Goal: Task Accomplishment & Management: Use online tool/utility

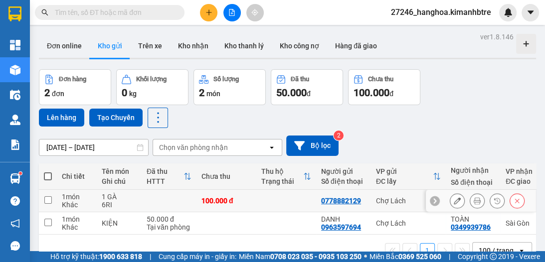
scroll to position [46, 0]
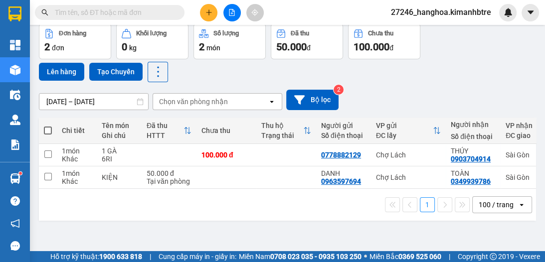
click at [46, 131] on span at bounding box center [48, 131] width 8 height 8
click at [48, 126] on input "checkbox" at bounding box center [48, 126] width 0 height 0
click at [48, 130] on span at bounding box center [48, 131] width 8 height 8
click at [48, 126] on input "checkbox" at bounding box center [48, 126] width 0 height 0
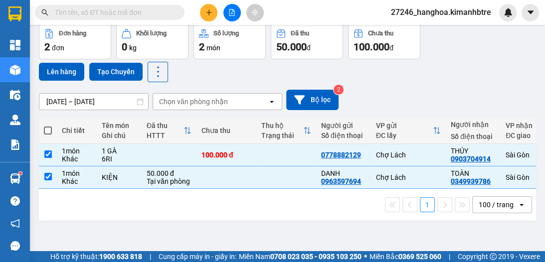
checkbox input "true"
click at [42, 129] on th at bounding box center [48, 131] width 18 height 26
click at [46, 131] on span at bounding box center [48, 131] width 8 height 8
click at [48, 126] on input "checkbox" at bounding box center [48, 126] width 0 height 0
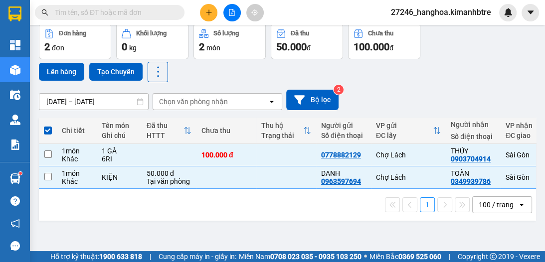
checkbox input "false"
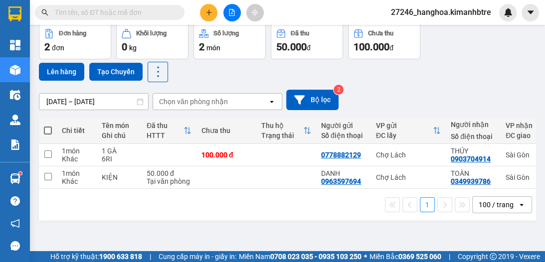
click at [48, 131] on span at bounding box center [48, 131] width 8 height 8
click at [48, 126] on input "checkbox" at bounding box center [48, 126] width 0 height 0
checkbox input "true"
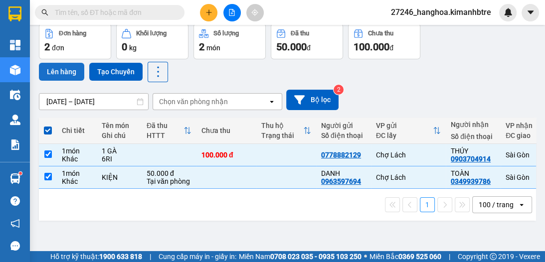
click at [67, 74] on button "Lên hàng" at bounding box center [61, 72] width 45 height 18
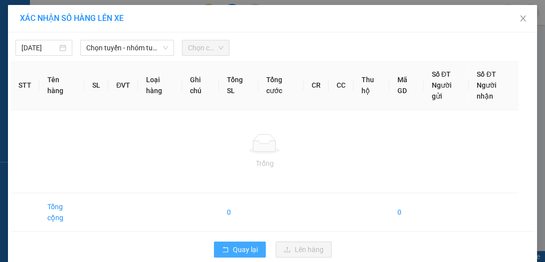
click at [233, 249] on span "Quay lại" at bounding box center [245, 249] width 25 height 11
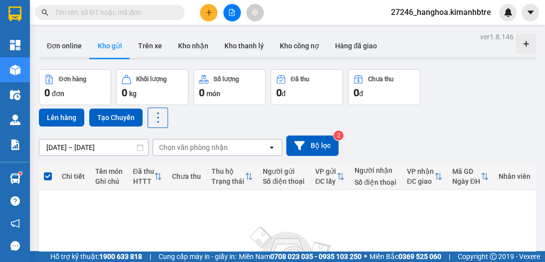
click at [231, 6] on button at bounding box center [231, 12] width 17 height 17
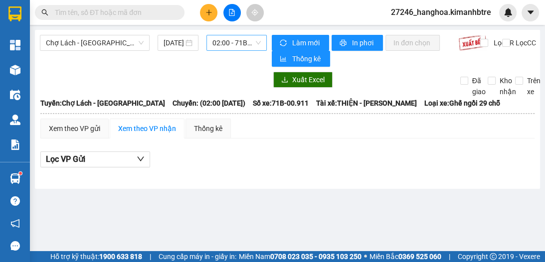
click at [219, 44] on span "02:00 - 71B-00.911" at bounding box center [236, 42] width 48 height 15
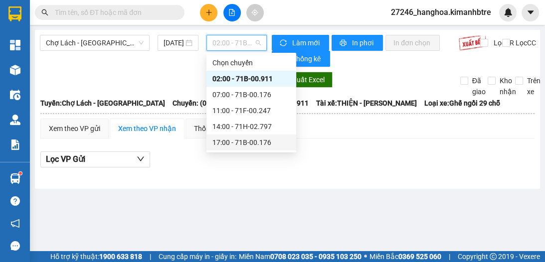
click at [248, 144] on div "17:00 - 71B-00.176" at bounding box center [251, 142] width 78 height 11
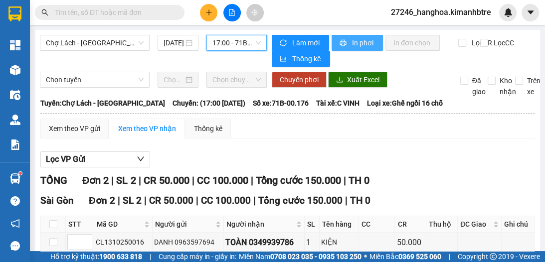
click at [354, 41] on span "In phơi" at bounding box center [363, 42] width 23 height 11
click at [359, 46] on span "In phơi" at bounding box center [363, 42] width 23 height 11
